Goal: Task Accomplishment & Management: Use online tool/utility

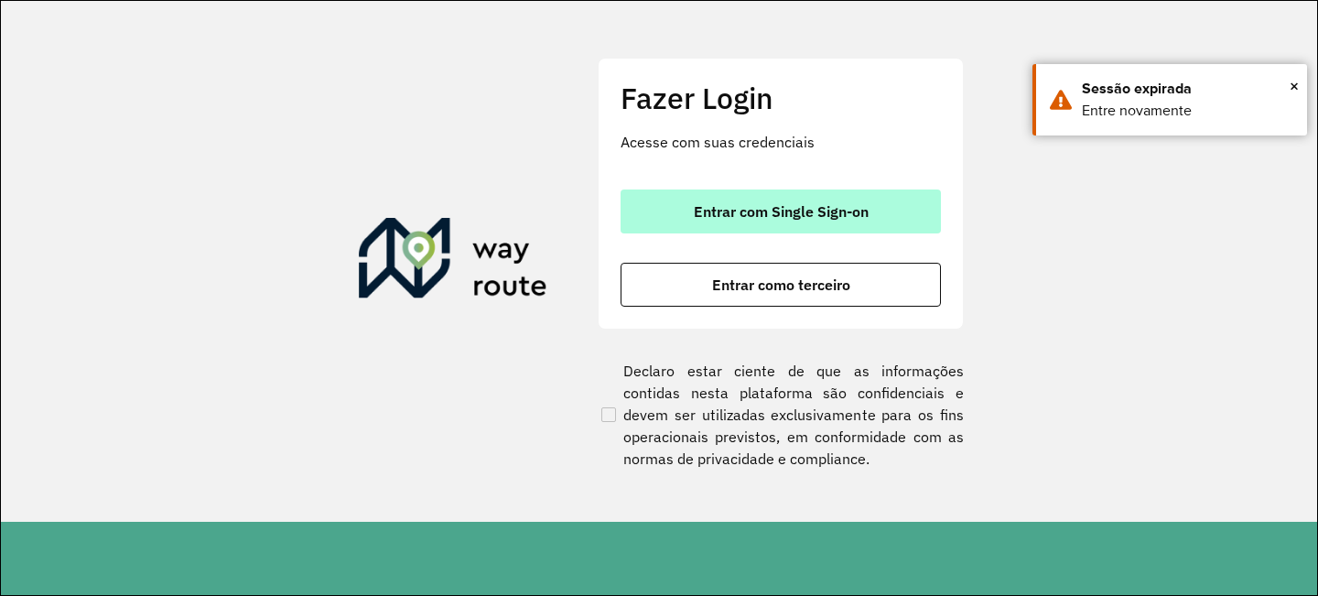
click at [707, 224] on button "Entrar com Single Sign-on" at bounding box center [781, 212] width 320 height 44
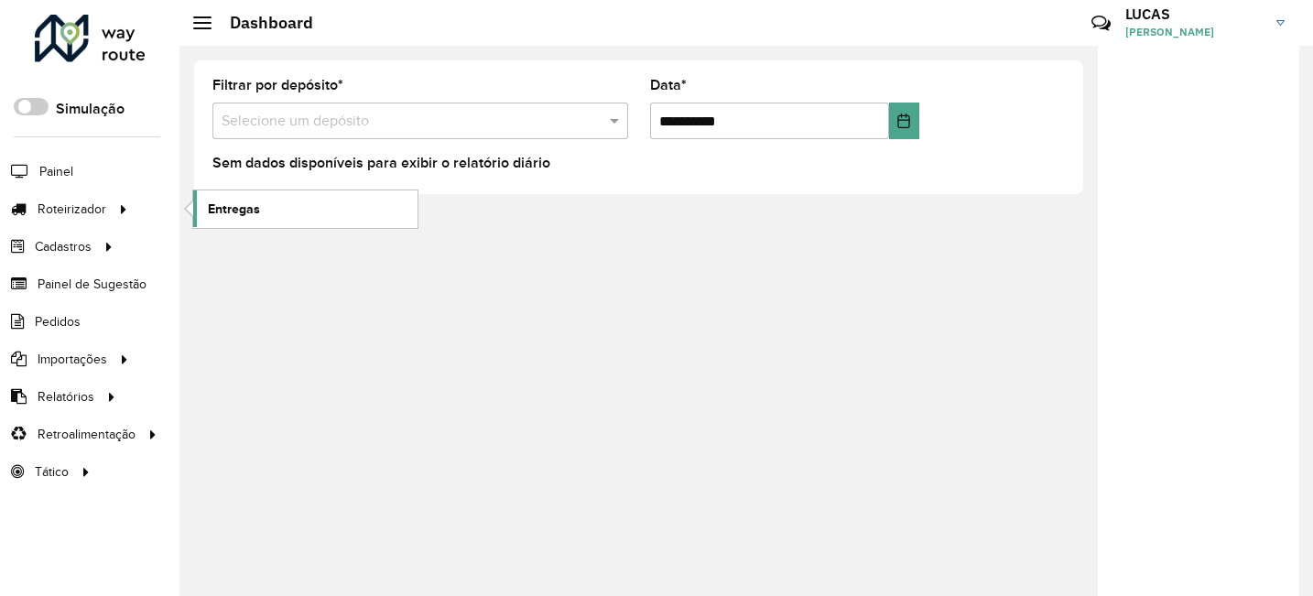
click at [230, 213] on span "Entregas" at bounding box center [234, 209] width 52 height 19
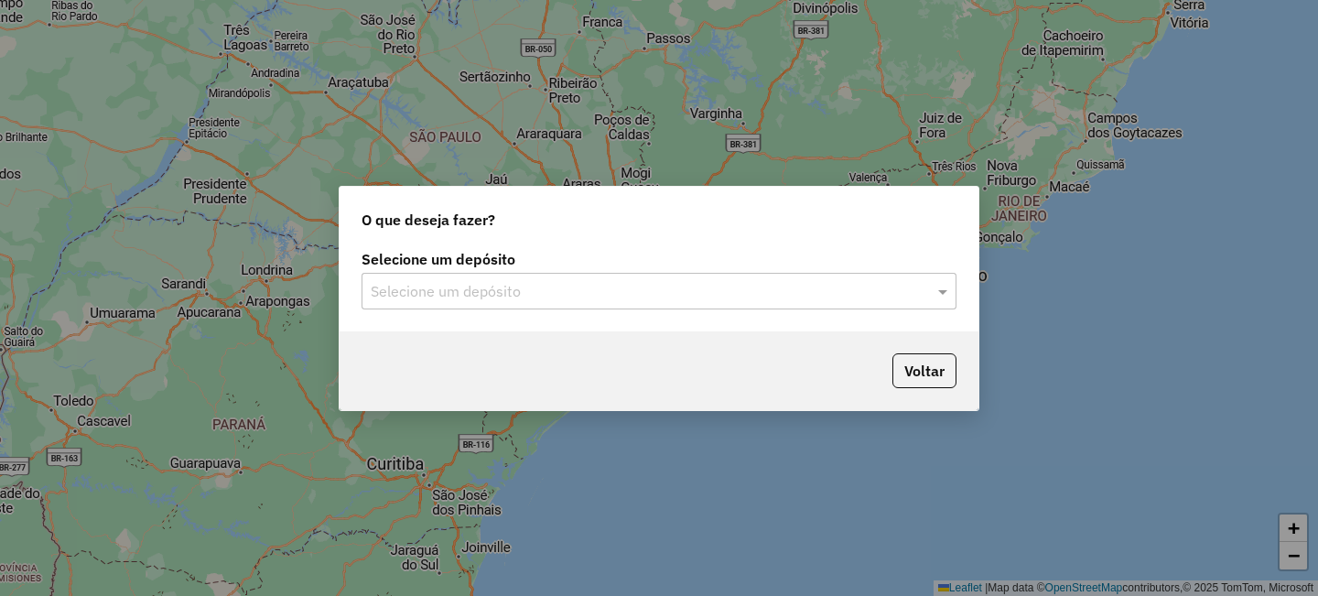
click at [460, 295] on input "text" at bounding box center [641, 292] width 540 height 22
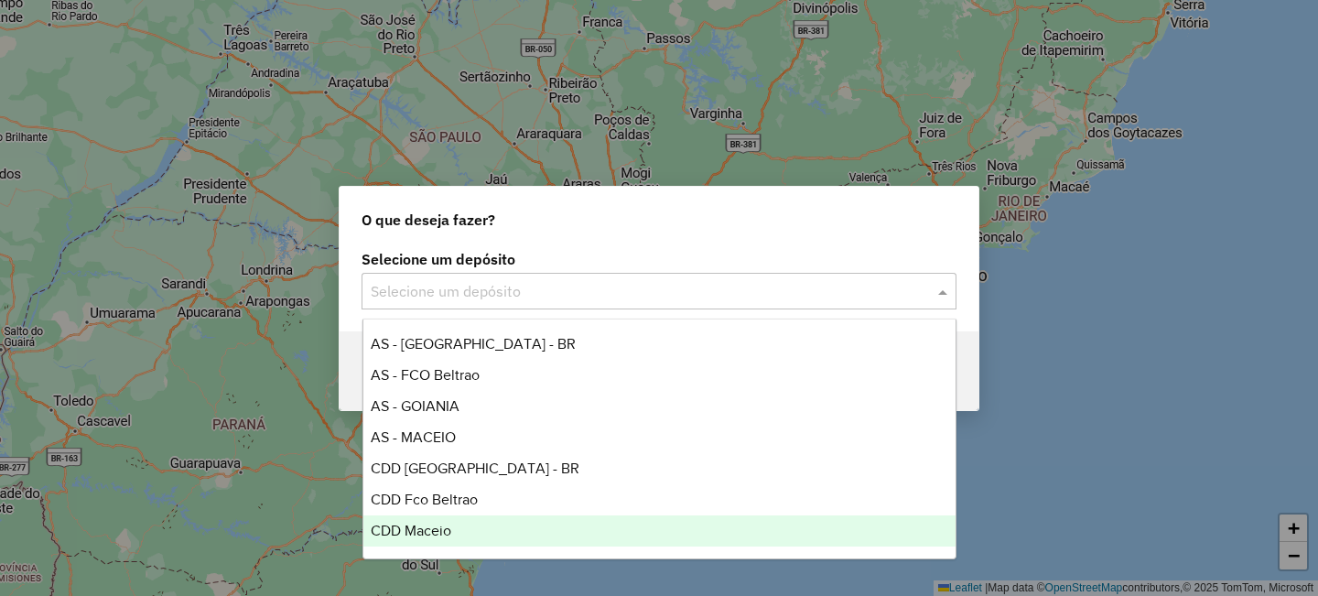
click at [450, 533] on span "CDD Maceio" at bounding box center [411, 531] width 81 height 16
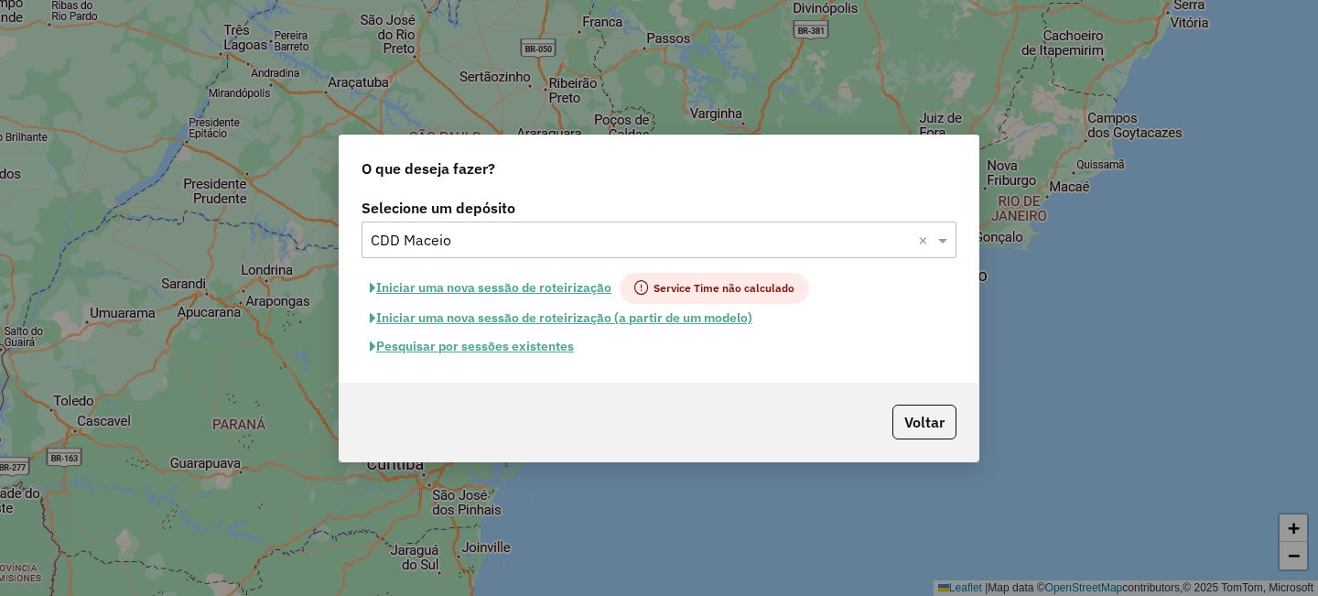
click at [514, 345] on button "Pesquisar por sessões existentes" at bounding box center [472, 346] width 221 height 28
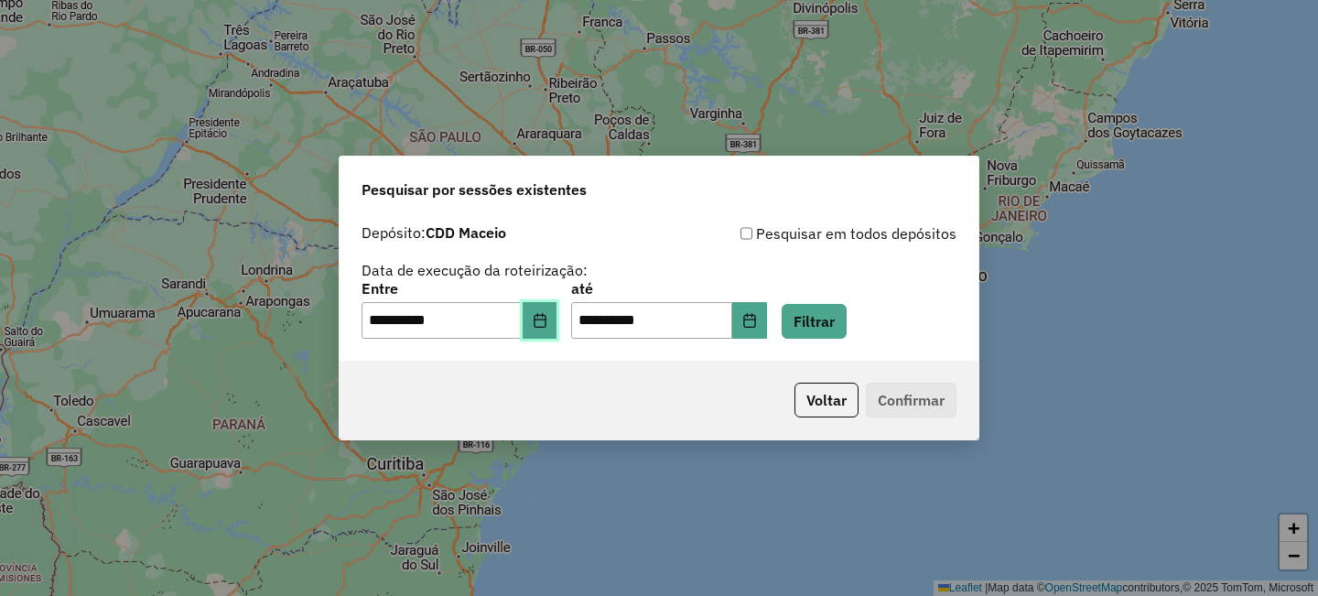
click at [548, 325] on icon "Choose Date" at bounding box center [540, 320] width 15 height 15
click at [816, 316] on button "Filtrar" at bounding box center [814, 321] width 65 height 35
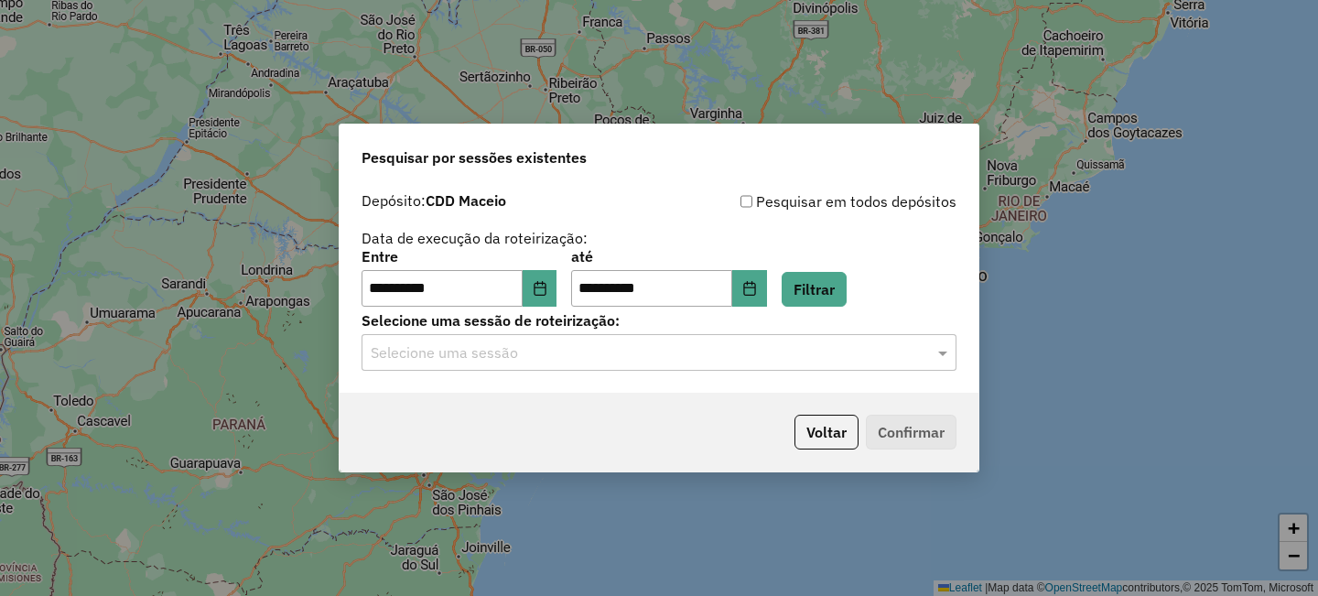
click at [589, 340] on div "Selecione uma sessão" at bounding box center [659, 352] width 595 height 37
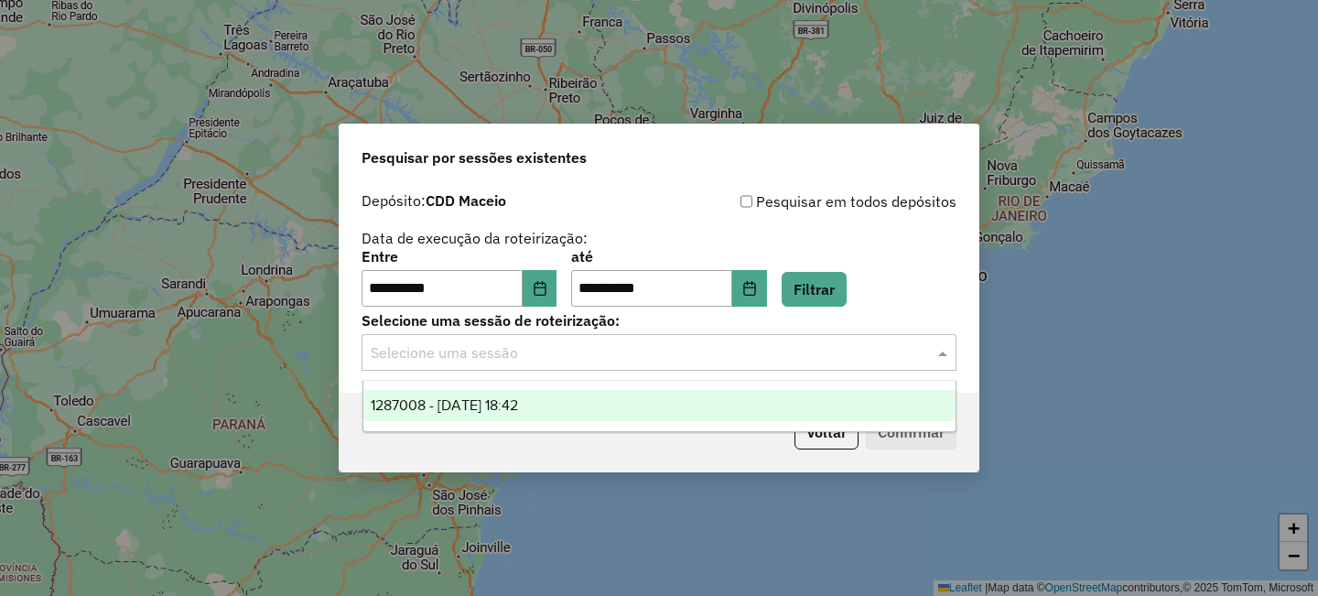
click at [518, 405] on span "1287008 - 02/10/2025 18:42" at bounding box center [444, 405] width 147 height 16
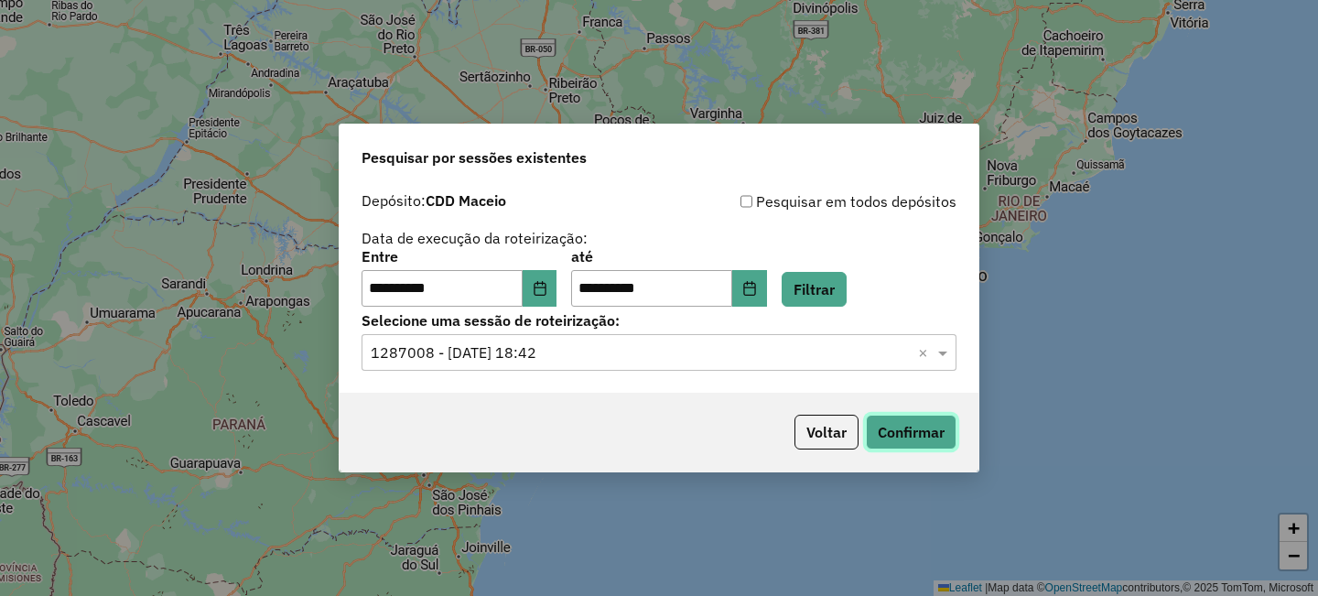
click at [876, 437] on button "Confirmar" at bounding box center [911, 432] width 91 height 35
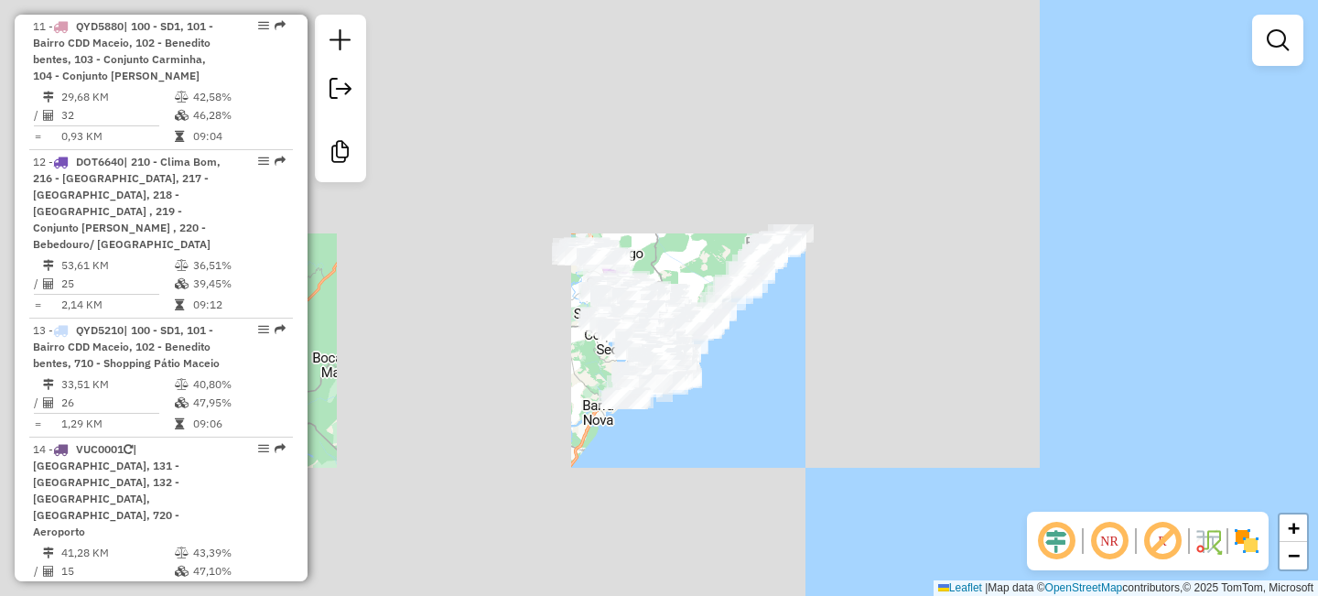
scroll to position [2372, 0]
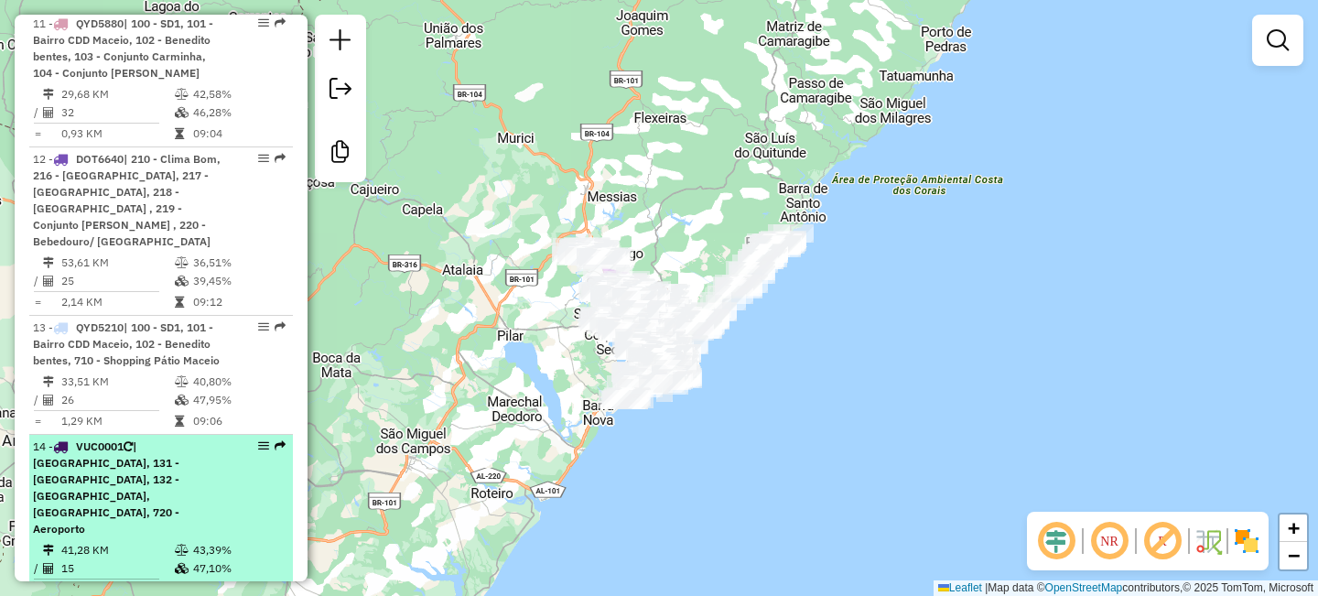
click at [97, 439] on span "| [GEOGRAPHIC_DATA], 131 - [GEOGRAPHIC_DATA], 132 - [GEOGRAPHIC_DATA], [GEOGRAP…" at bounding box center [106, 487] width 146 height 96
select select "**********"
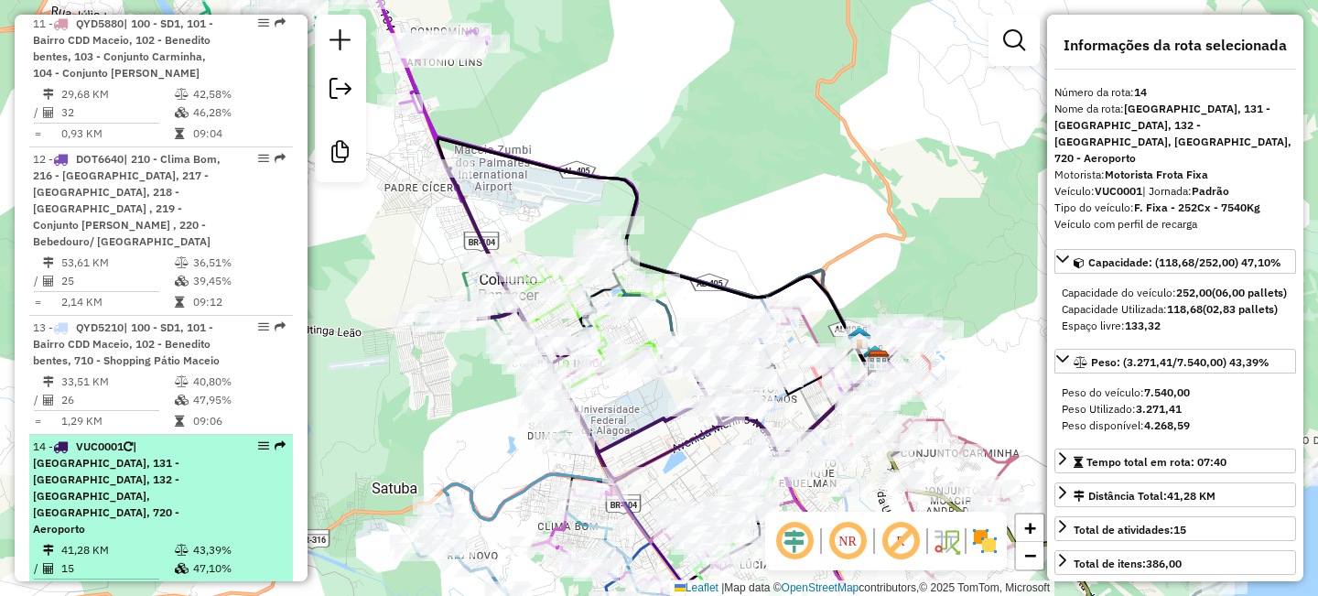
click at [97, 439] on span "| [GEOGRAPHIC_DATA], 131 - [GEOGRAPHIC_DATA], 132 - [GEOGRAPHIC_DATA], [GEOGRAP…" at bounding box center [106, 487] width 146 height 96
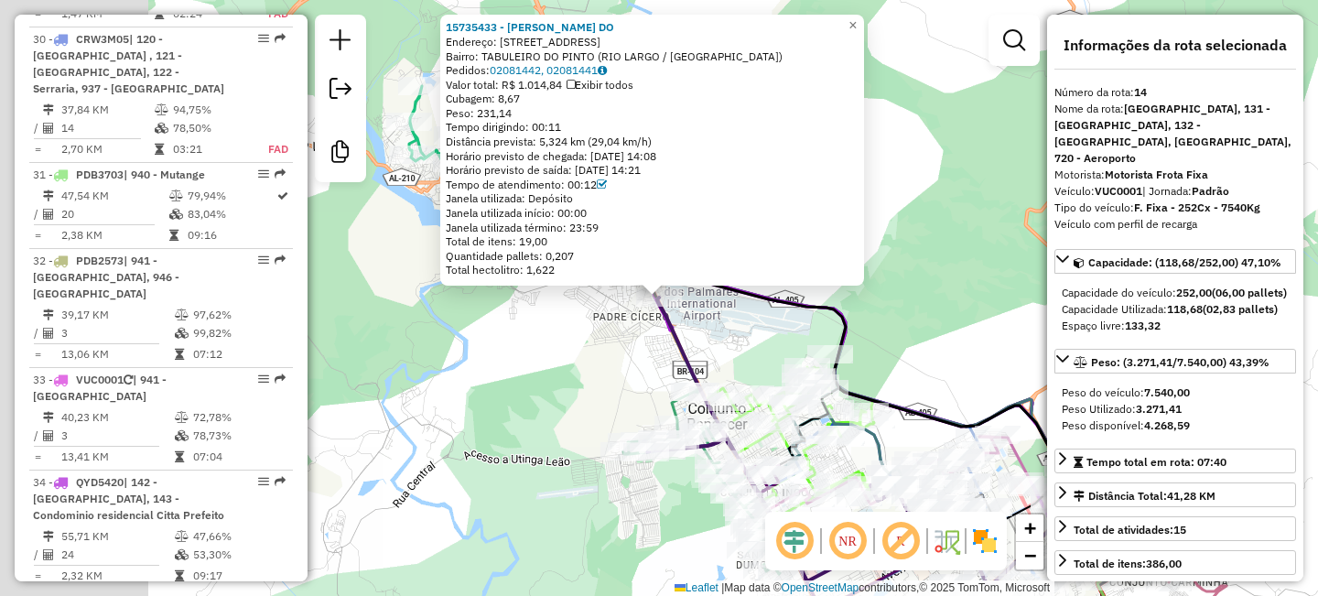
scroll to position [2528, 0]
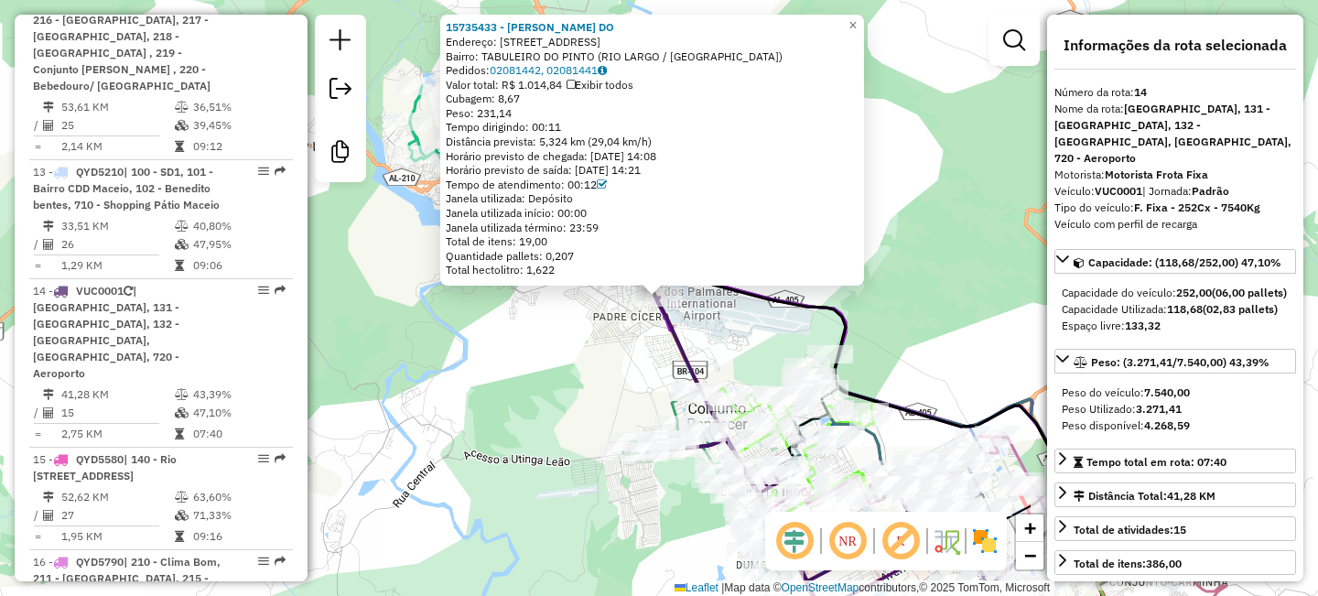
click at [688, 339] on icon at bounding box center [817, 440] width 320 height 284
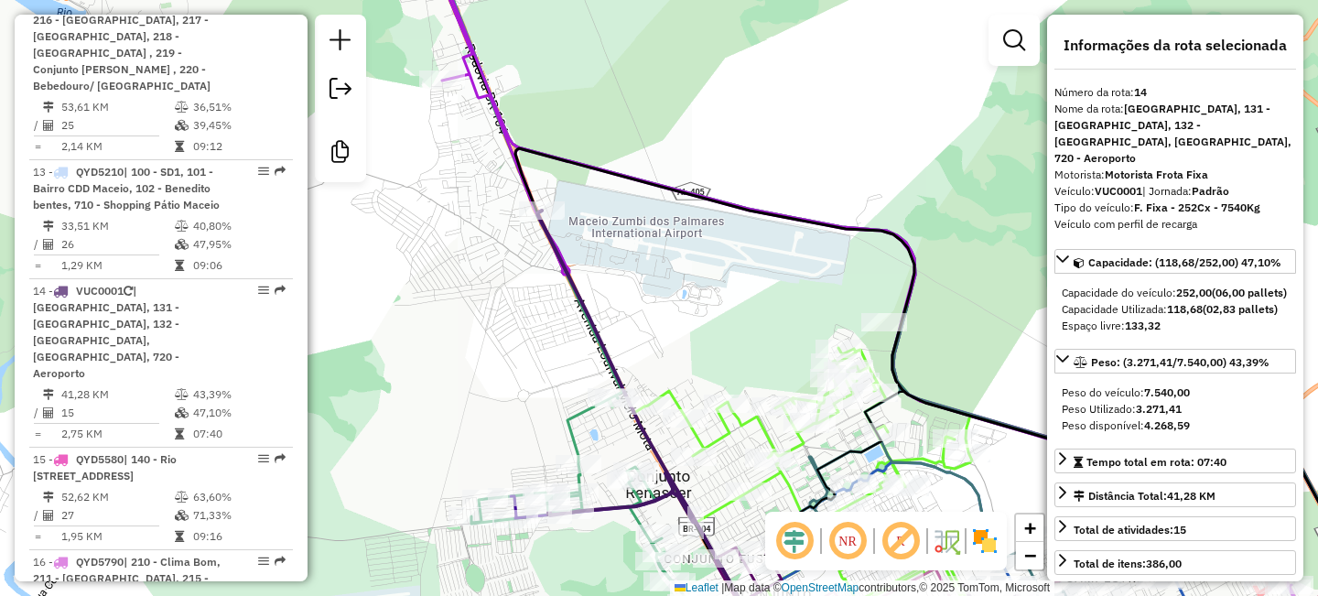
click at [696, 317] on div "Janela de atendimento Grade de atendimento Capacidade Transportadoras Veículos …" at bounding box center [659, 298] width 1318 height 596
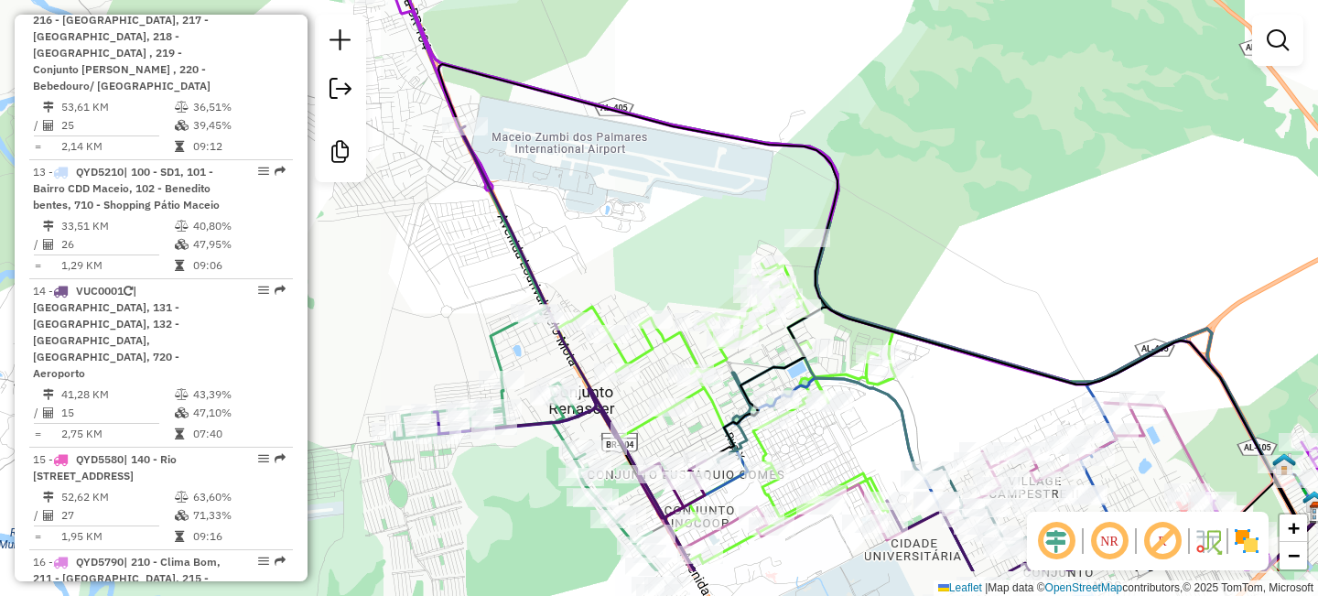
drag, startPoint x: 691, startPoint y: 288, endPoint x: 614, endPoint y: 203, distance: 114.1
click at [614, 203] on div "Janela de atendimento Grade de atendimento Capacidade Transportadoras Veículos …" at bounding box center [659, 298] width 1318 height 596
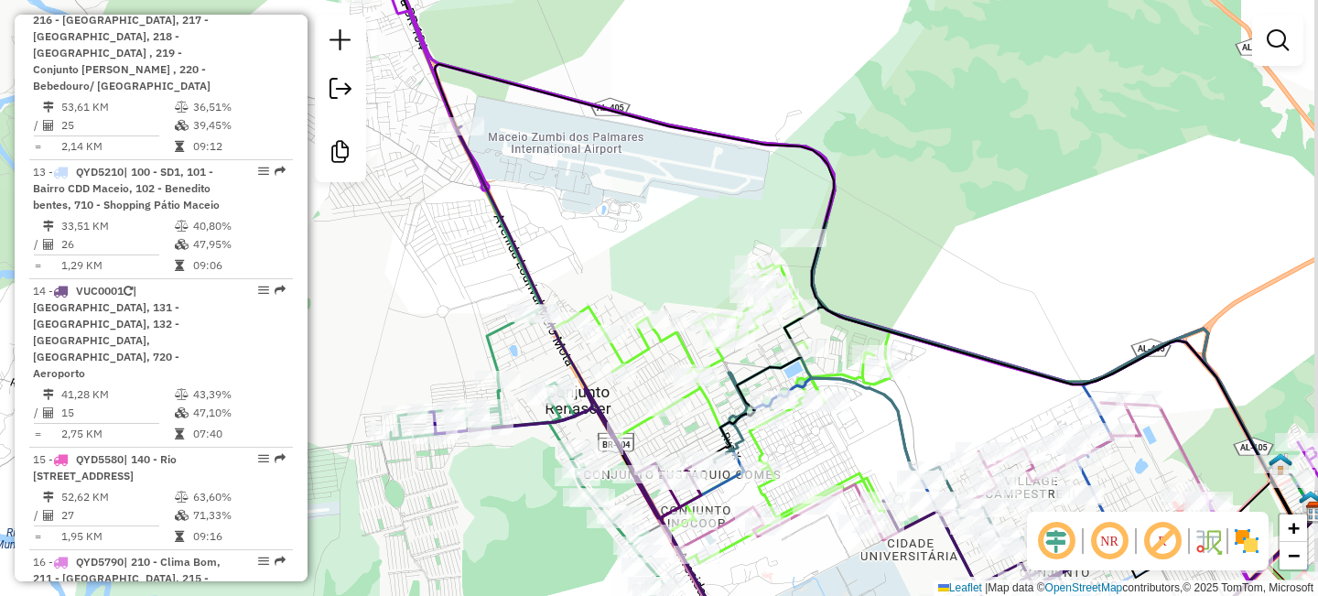
drag, startPoint x: 684, startPoint y: 234, endPoint x: 636, endPoint y: 190, distance: 65.4
click at [636, 190] on div "Janela de atendimento Grade de atendimento Capacidade Transportadoras Veículos …" at bounding box center [659, 298] width 1318 height 596
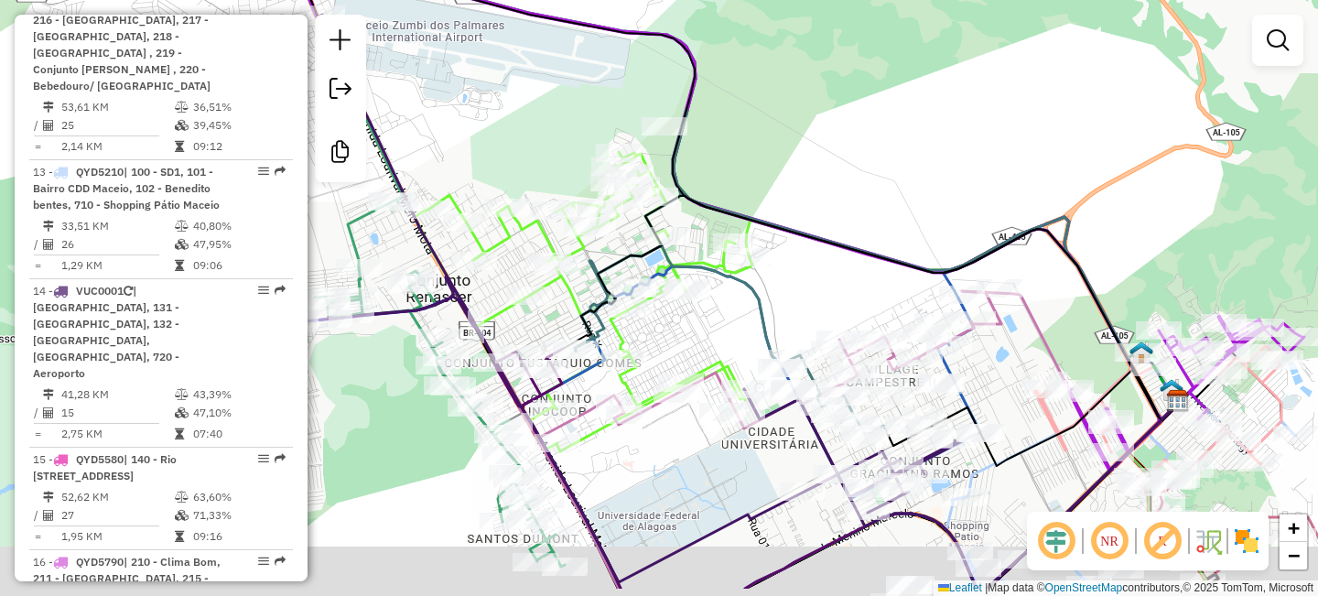
drag, startPoint x: 872, startPoint y: 288, endPoint x: 776, endPoint y: 222, distance: 116.3
click at [776, 222] on icon at bounding box center [740, 186] width 888 height 468
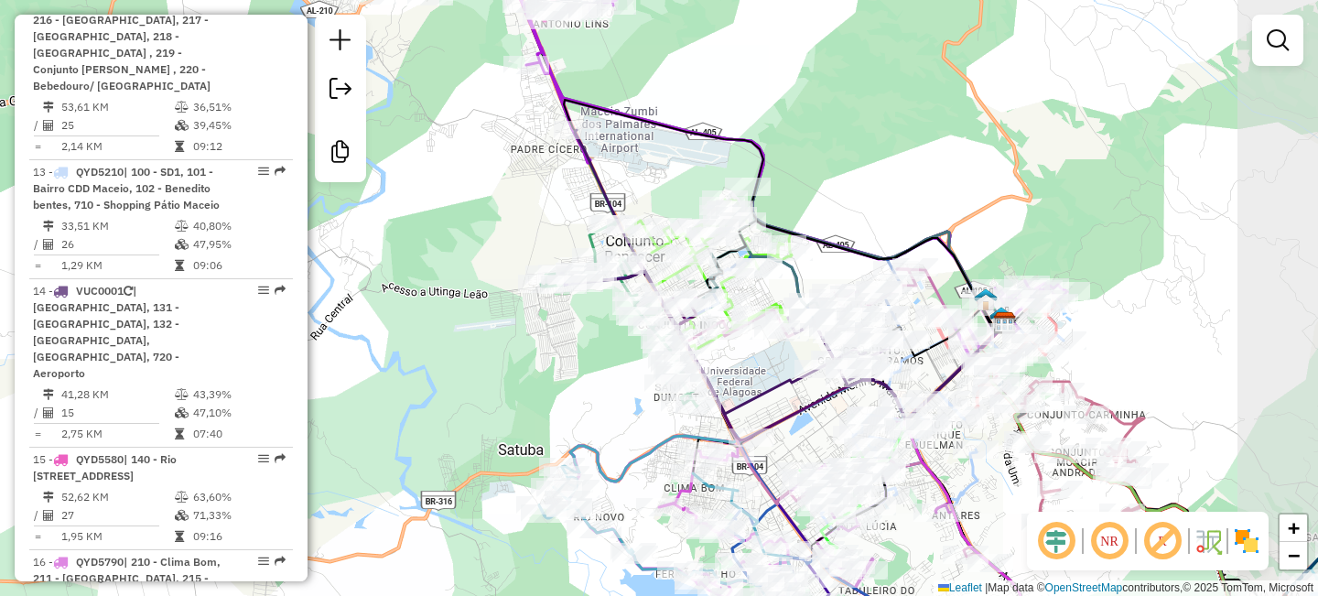
drag, startPoint x: 1084, startPoint y: 213, endPoint x: 993, endPoint y: 209, distance: 90.8
click at [993, 209] on div "Janela de atendimento Grade de atendimento Capacidade Transportadoras Veículos …" at bounding box center [659, 298] width 1318 height 596
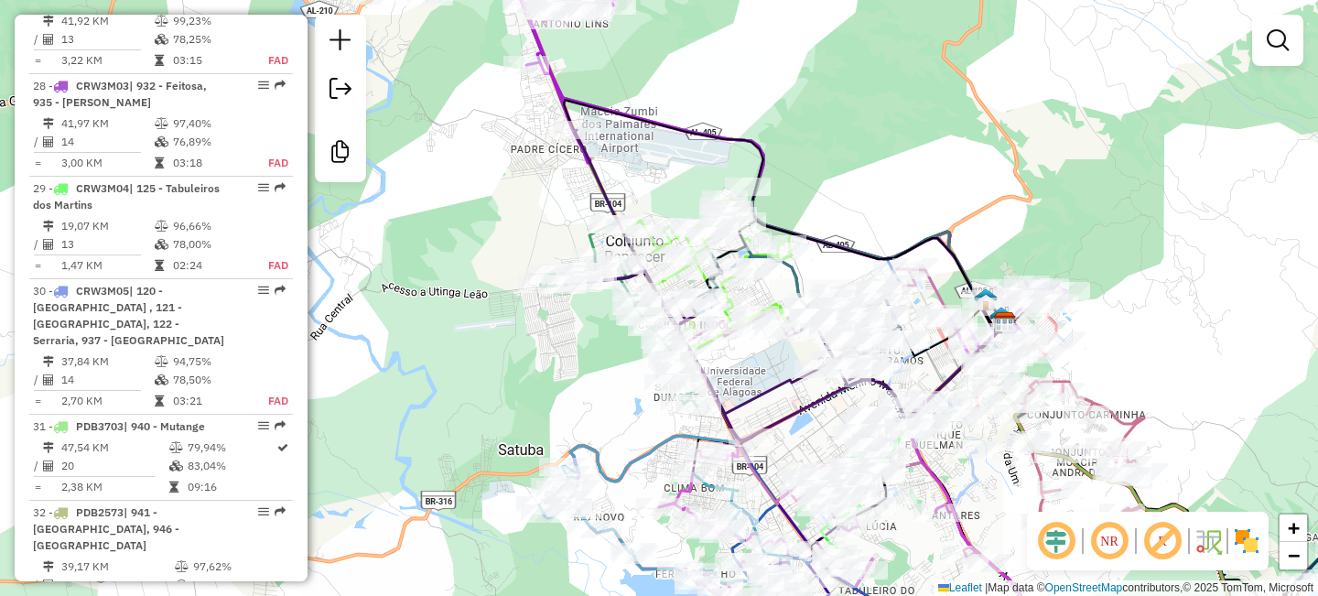
scroll to position [4533, 0]
select select "**********"
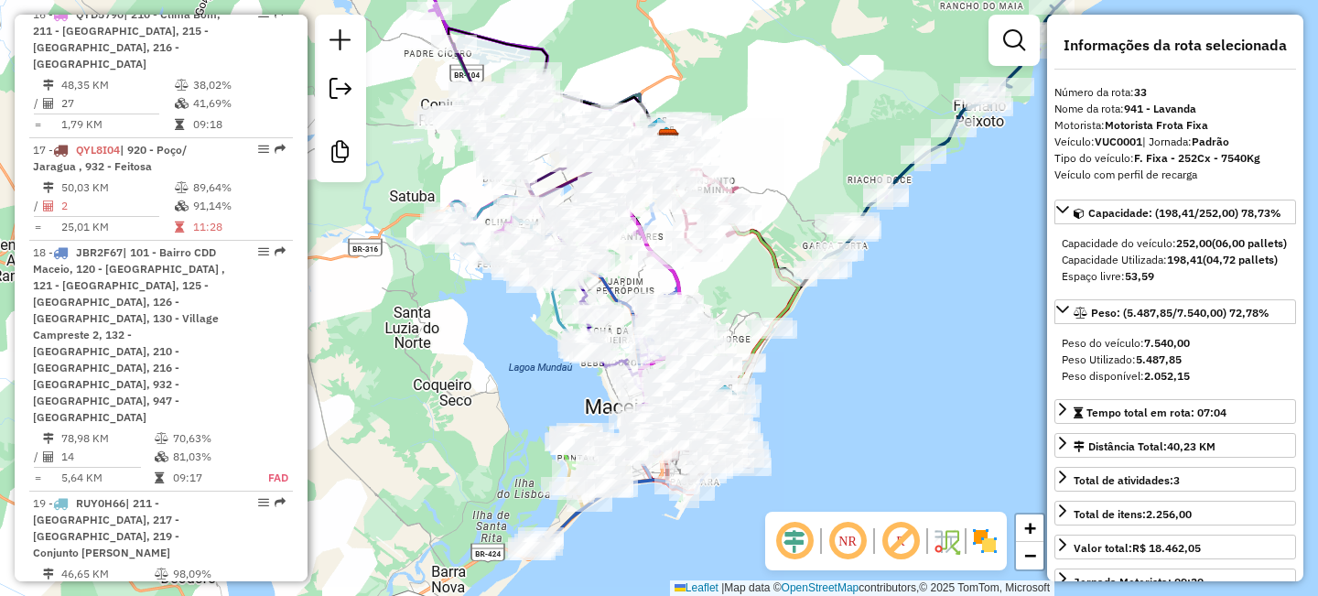
scroll to position [3094, 0]
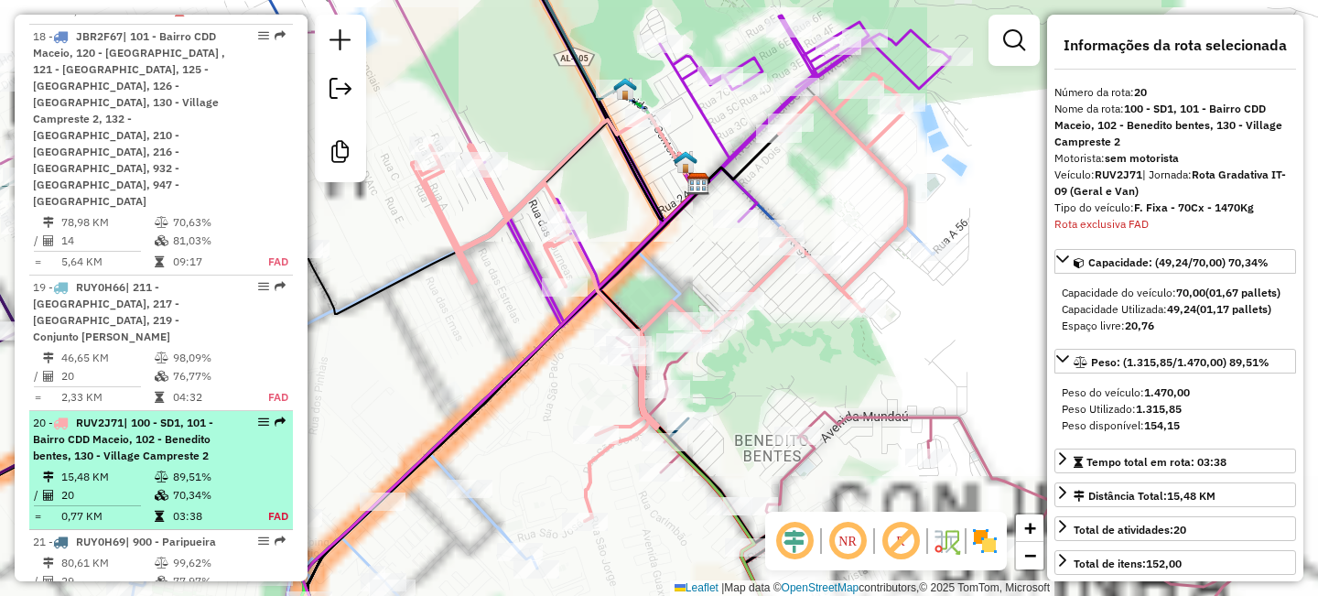
scroll to position [3341, 0]
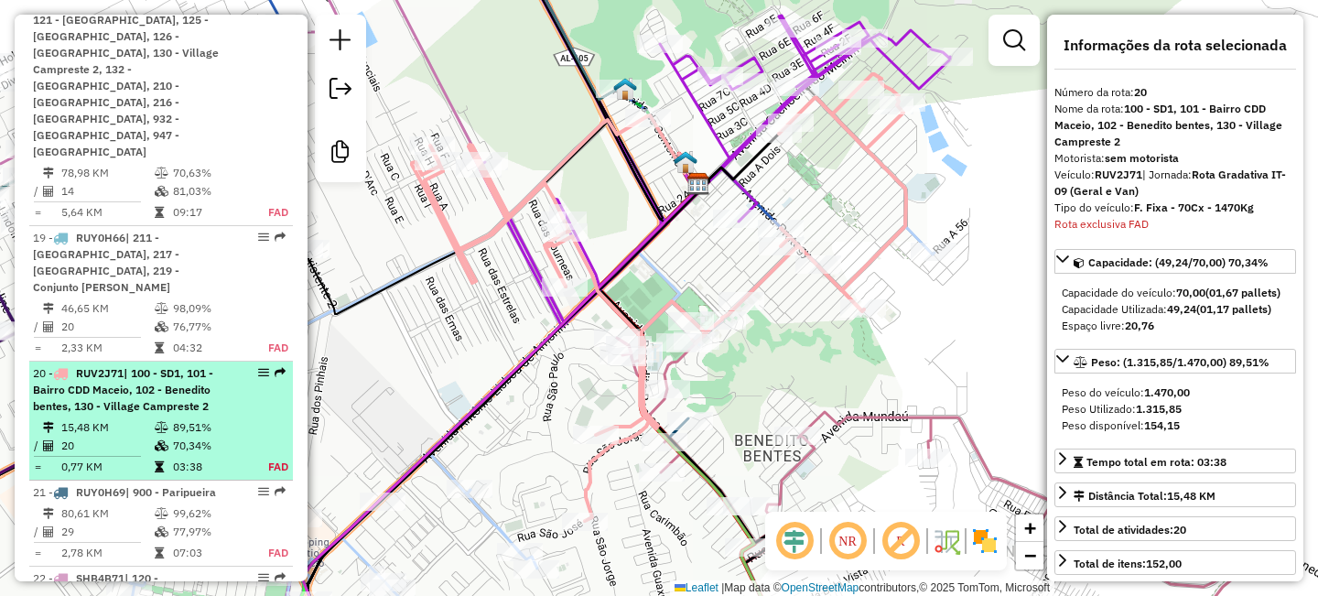
click at [185, 437] on td "70,34%" at bounding box center [210, 446] width 76 height 18
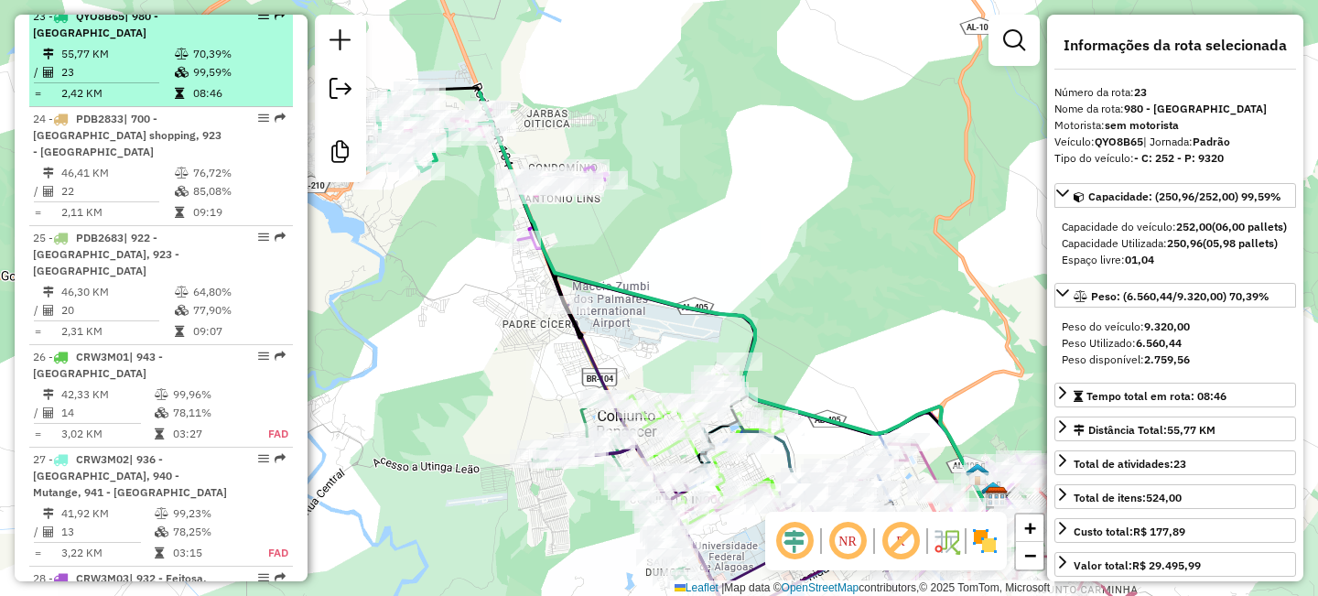
scroll to position [4040, 0]
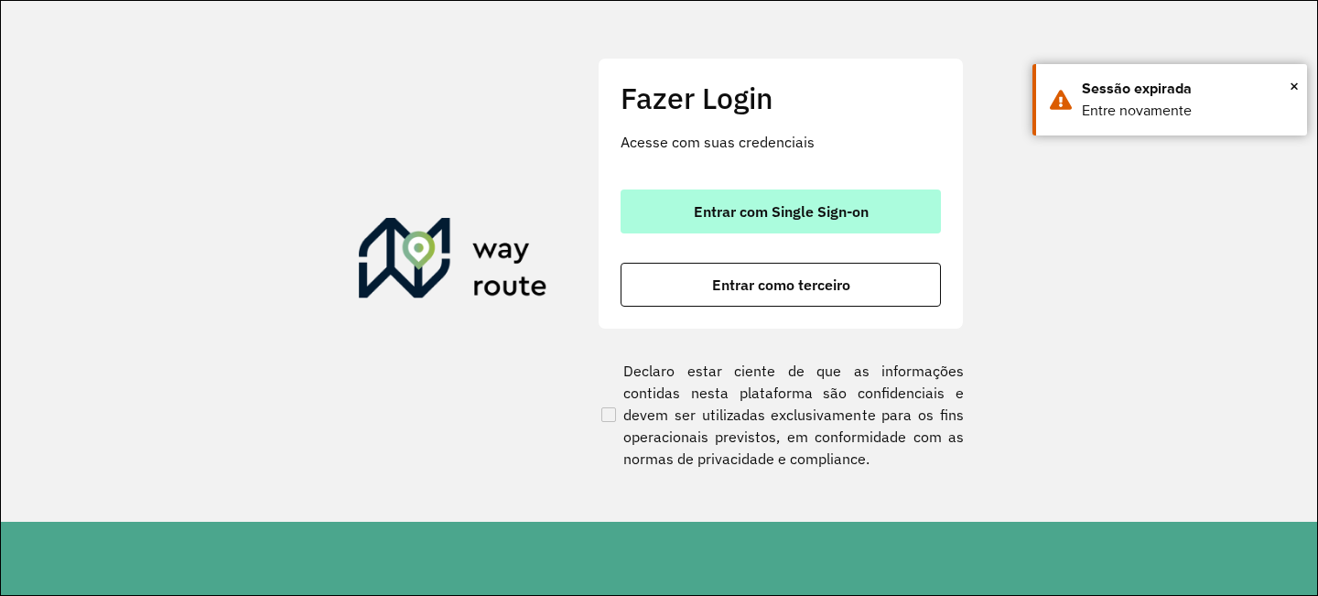
click at [701, 209] on span "Entrar com Single Sign-on" at bounding box center [781, 211] width 175 height 15
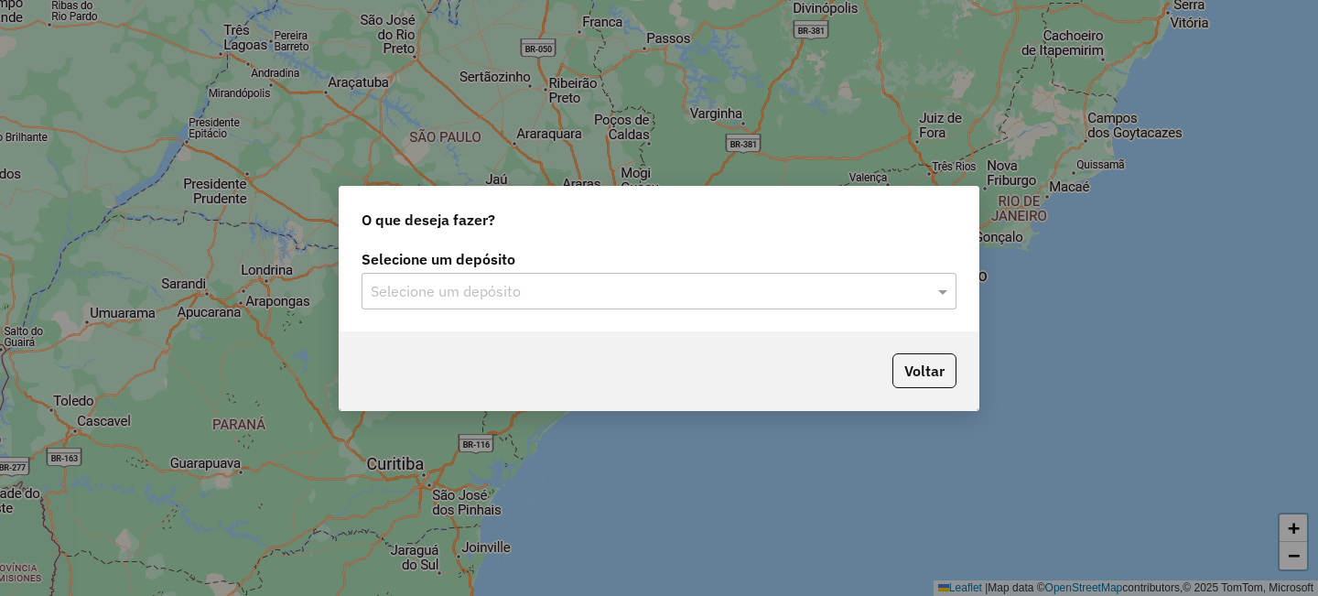
click at [557, 295] on input "text" at bounding box center [641, 292] width 540 height 22
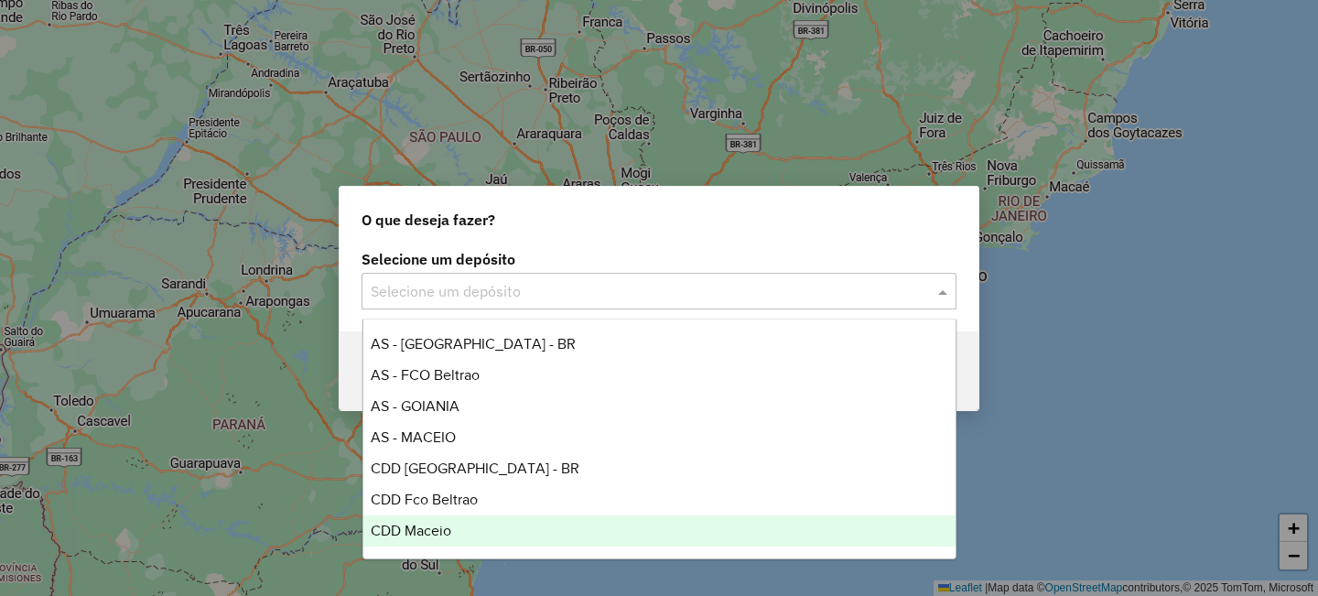
click at [548, 520] on div "CDD Maceio" at bounding box center [660, 530] width 592 height 31
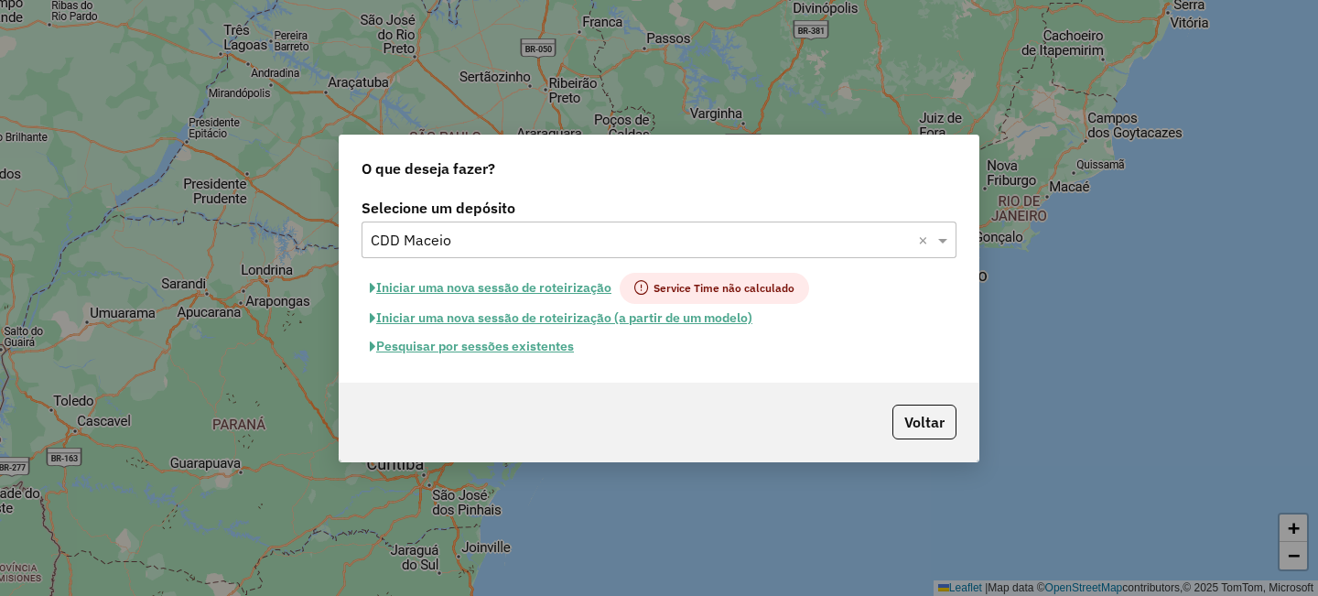
click at [444, 342] on button "Pesquisar por sessões existentes" at bounding box center [472, 346] width 221 height 28
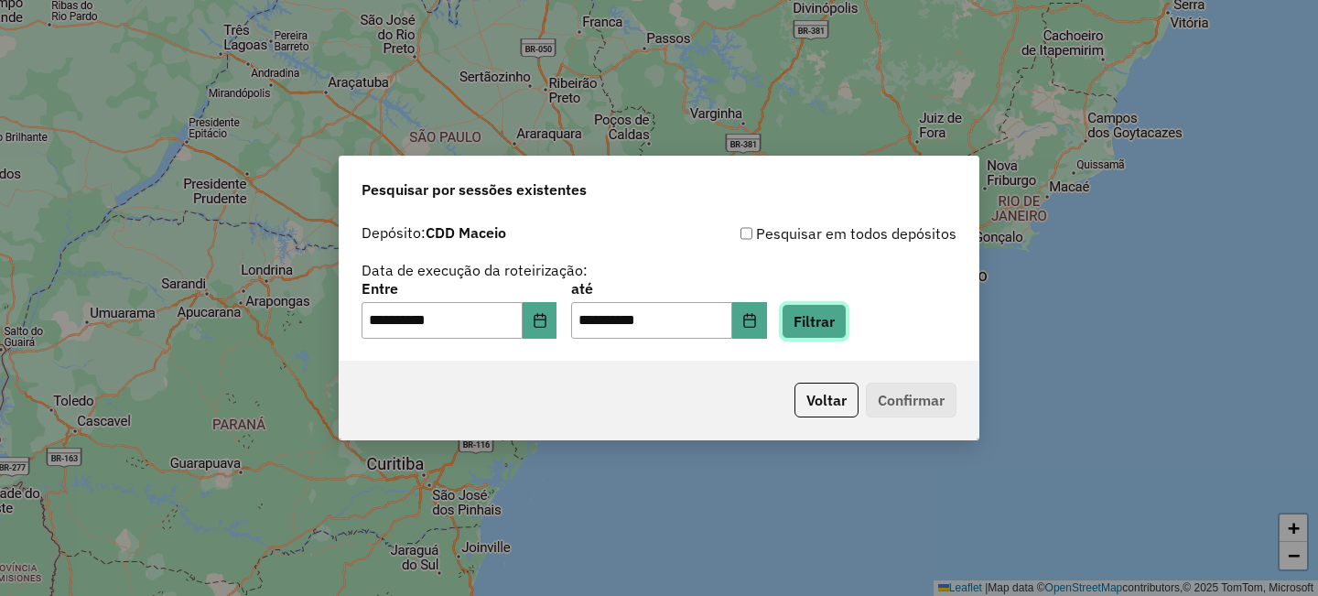
click at [828, 308] on button "Filtrar" at bounding box center [814, 321] width 65 height 35
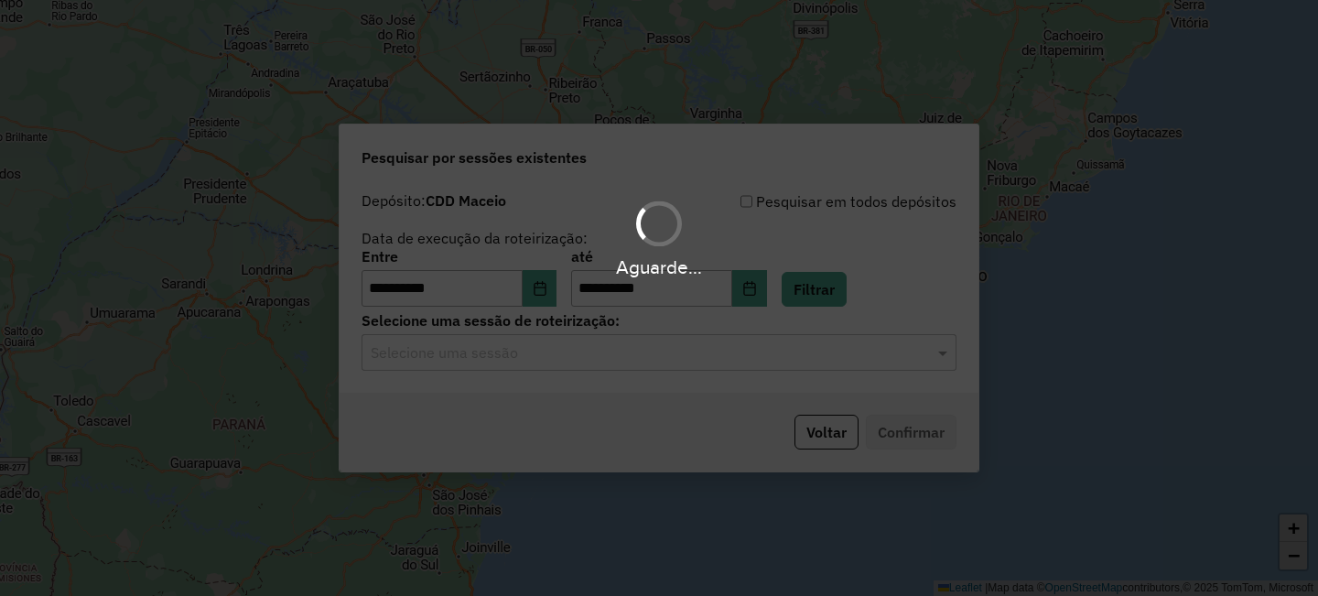
click at [449, 357] on input "text" at bounding box center [641, 353] width 540 height 22
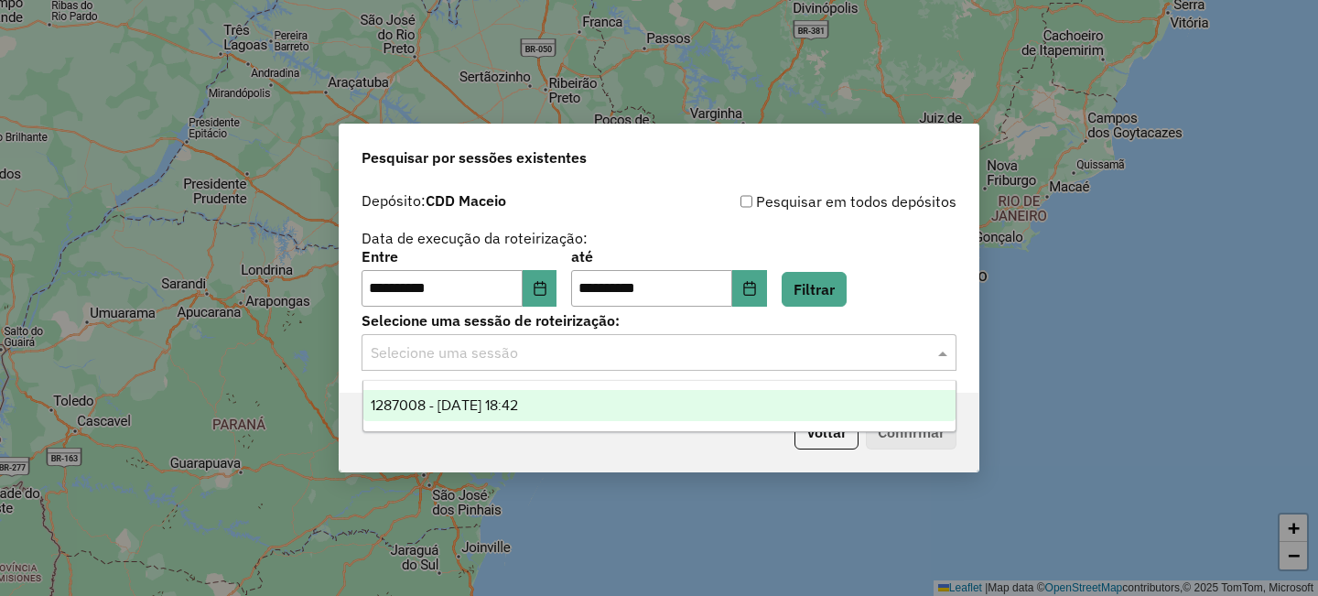
click at [432, 408] on span "1287008 - 02/10/2025 18:42" at bounding box center [444, 405] width 147 height 16
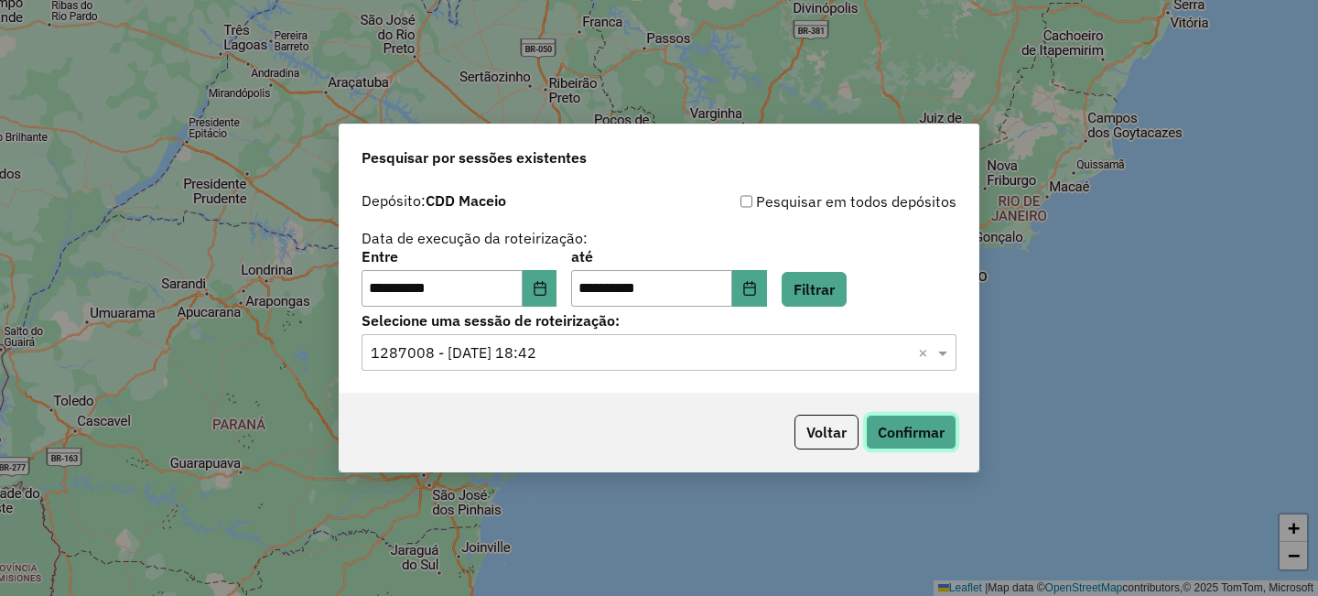
click at [885, 429] on button "Confirmar" at bounding box center [911, 432] width 91 height 35
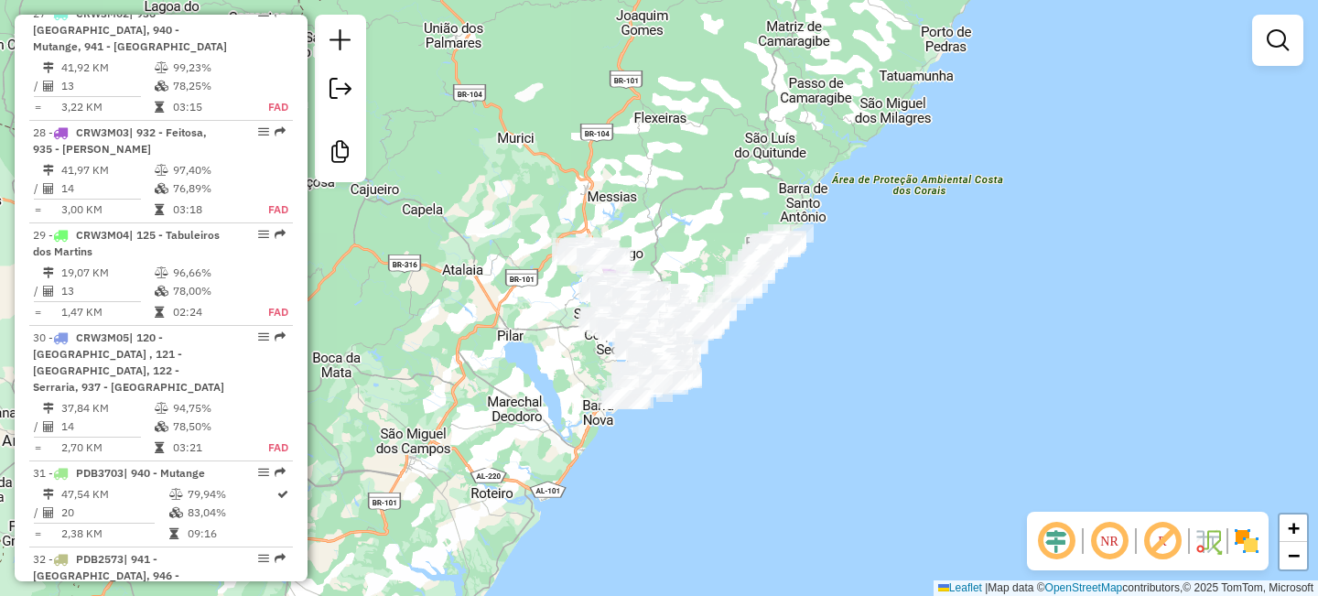
scroll to position [4478, 0]
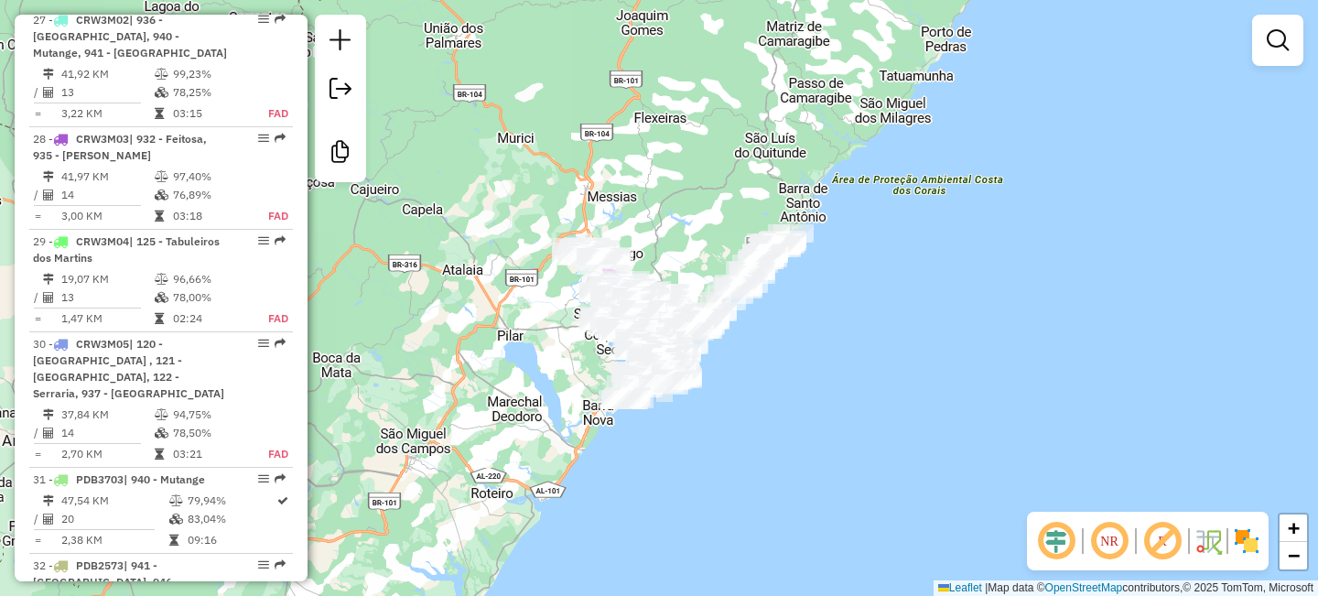
select select "**********"
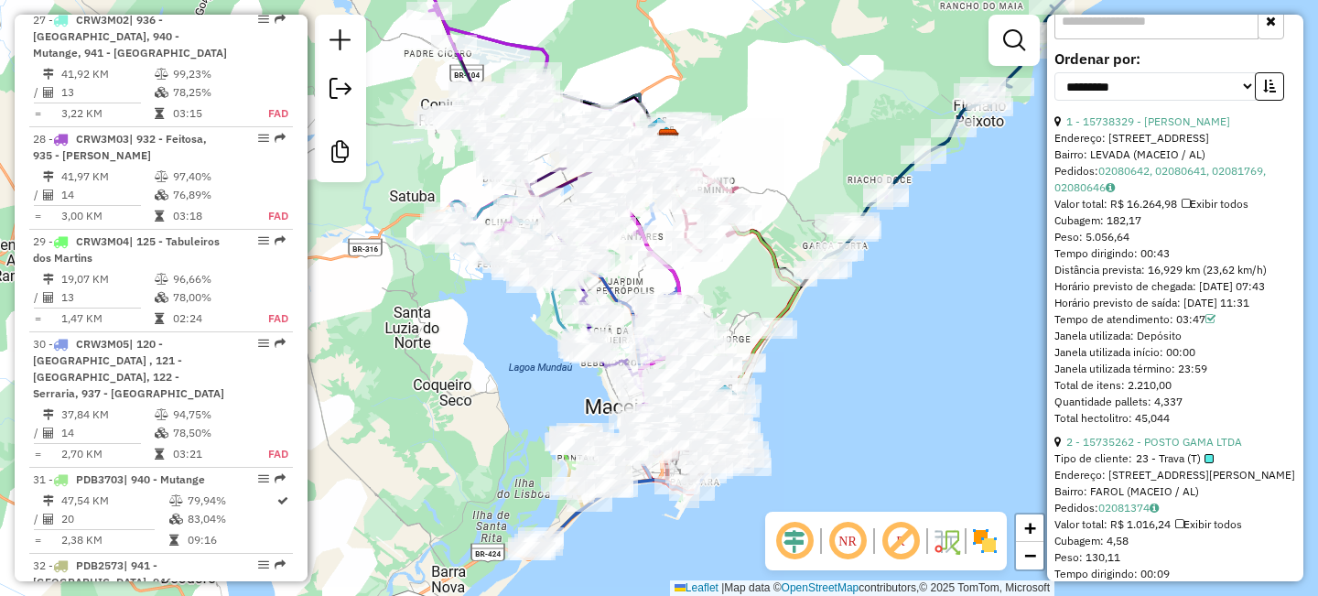
scroll to position [659, 0]
